Goal: Navigation & Orientation: Find specific page/section

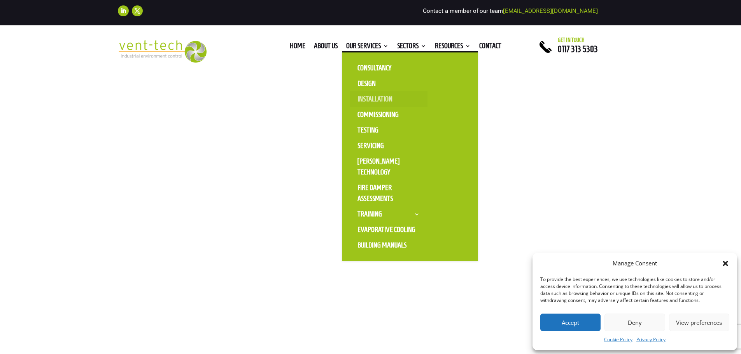
click at [367, 98] on link "Installation" at bounding box center [389, 99] width 78 height 16
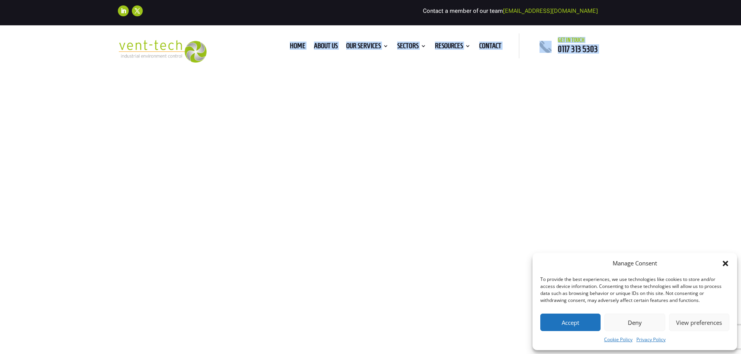
drag, startPoint x: 320, startPoint y: 94, endPoint x: 275, endPoint y: 33, distance: 74.8
click at [294, 43] on link "Home" at bounding box center [298, 47] width 16 height 9
